Goal: Task Accomplishment & Management: Use online tool/utility

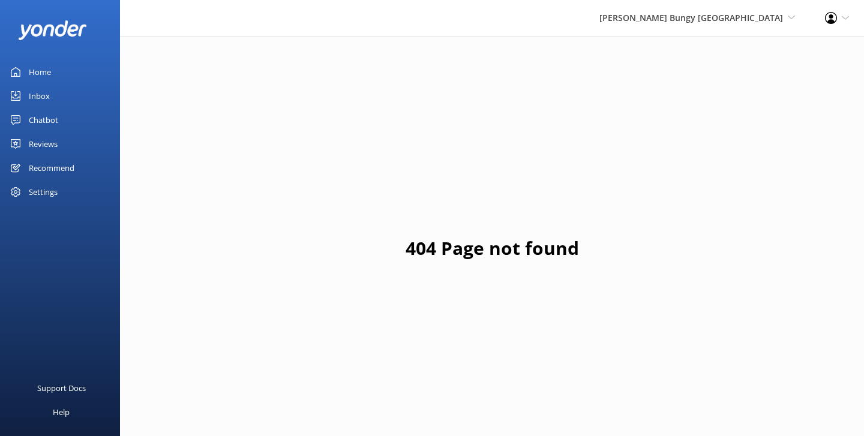
click at [721, 25] on div "[PERSON_NAME] Bungy [GEOGRAPHIC_DATA] Yonder Zipline Yonder demo Yonder Luxury …" at bounding box center [697, 18] width 226 height 36
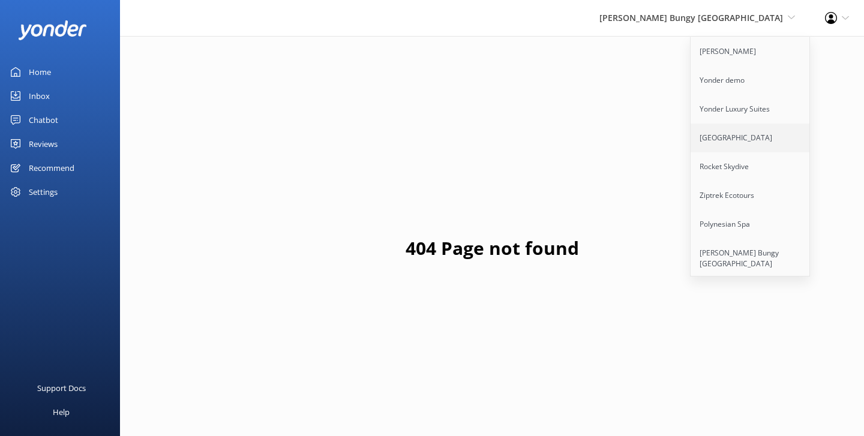
scroll to position [175, 0]
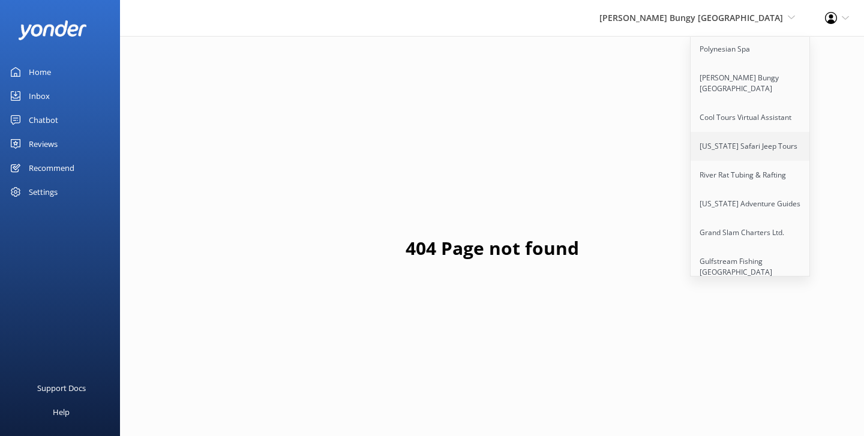
click at [740, 137] on link "[US_STATE] Safari Jeep Tours" at bounding box center [751, 146] width 120 height 29
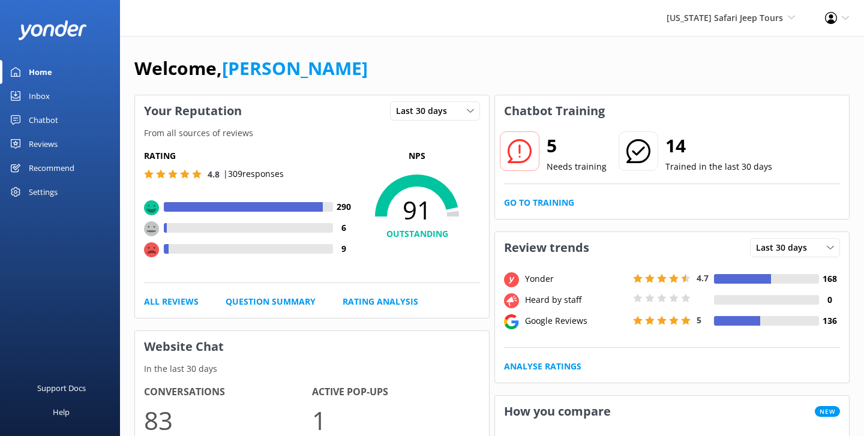
click at [49, 119] on div "Chatbot" at bounding box center [43, 120] width 29 height 24
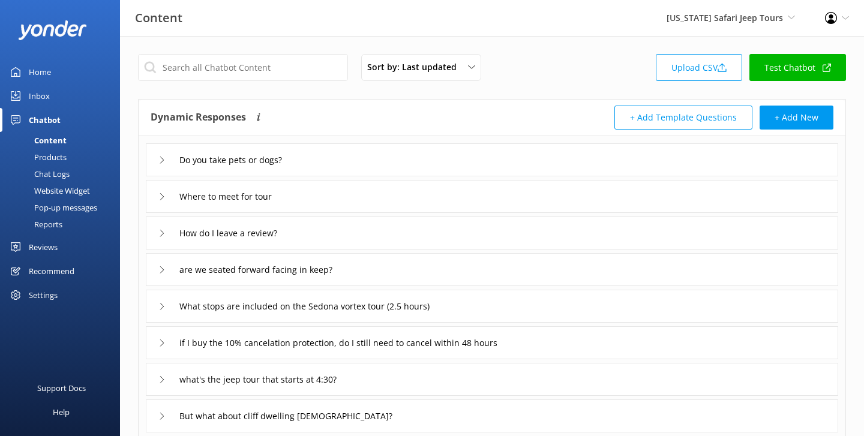
click at [50, 176] on div "Chat Logs" at bounding box center [38, 174] width 62 height 17
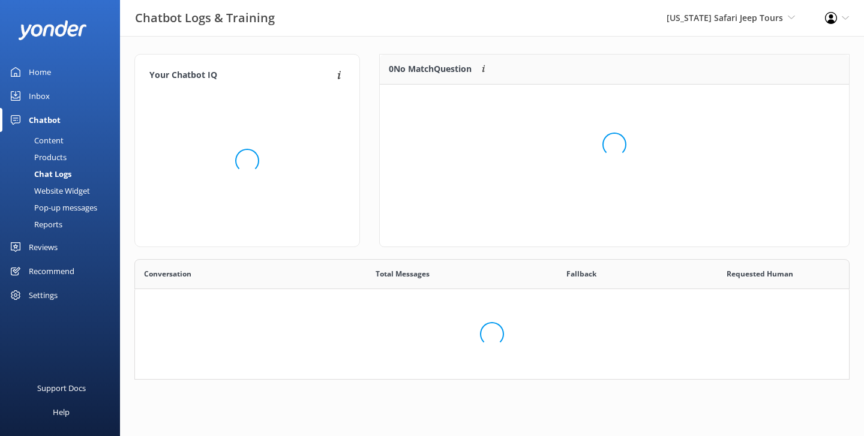
scroll to position [421, 714]
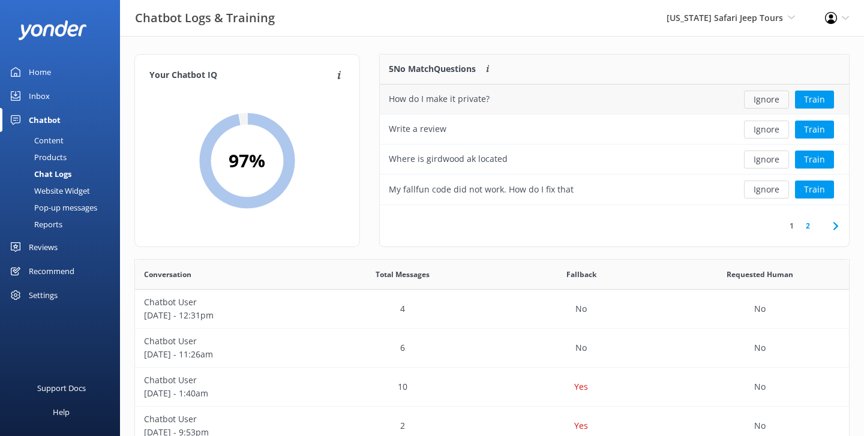
click at [764, 106] on button "Ignore" at bounding box center [766, 100] width 45 height 18
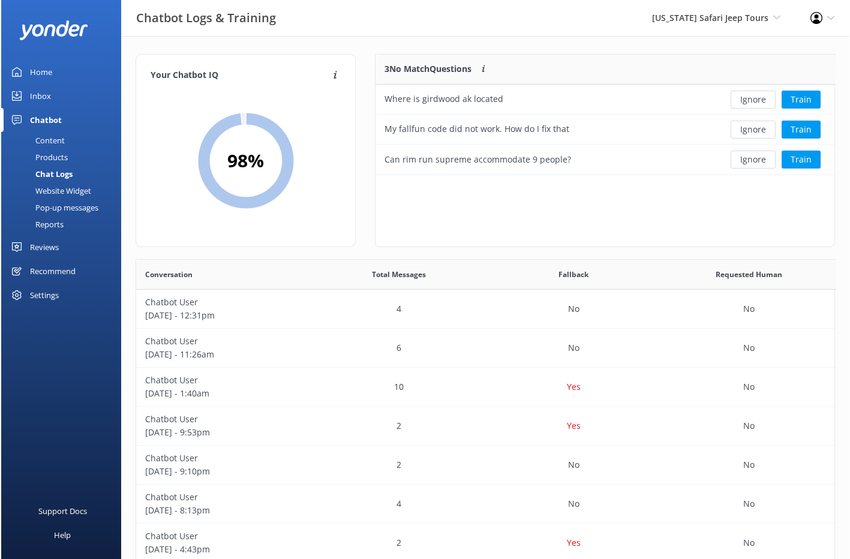
scroll to position [1, 1]
